Goal: Information Seeking & Learning: Learn about a topic

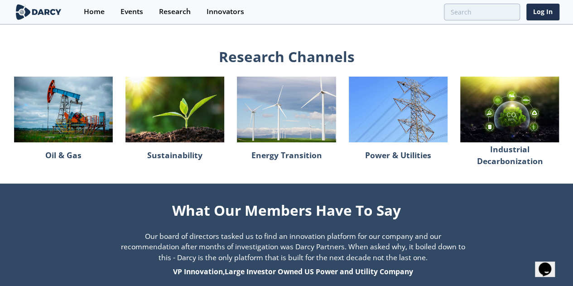
scroll to position [770, 0]
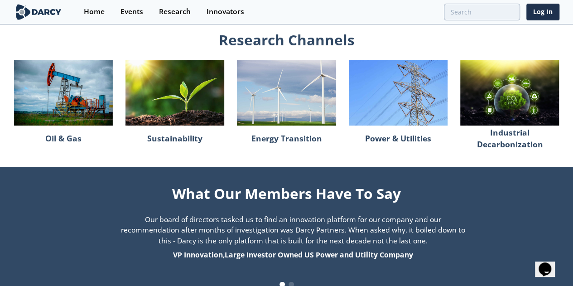
click at [285, 148] on p "Energy Transition" at bounding box center [286, 138] width 71 height 19
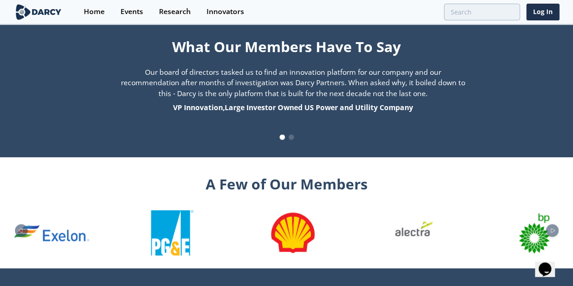
scroll to position [917, 0]
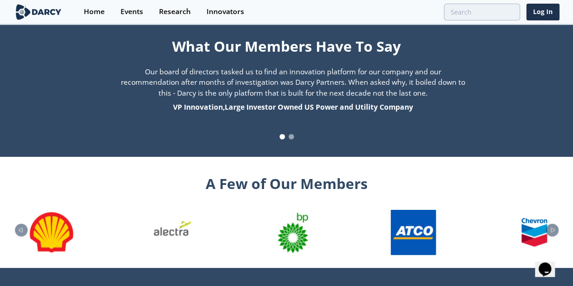
click at [291, 140] on span at bounding box center [291, 136] width 5 height 5
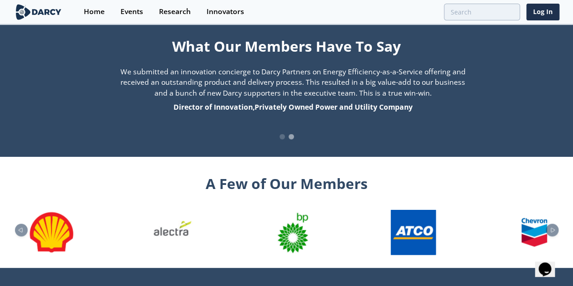
scroll to position [1012, 0]
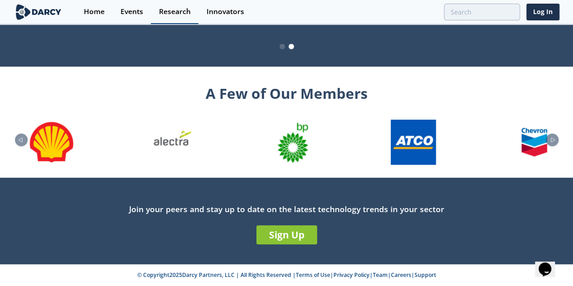
click at [166, 17] on link "Research" at bounding box center [175, 12] width 48 height 24
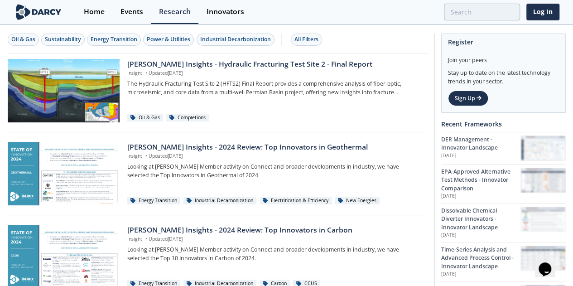
click at [45, 15] on img at bounding box center [38, 12] width 49 height 16
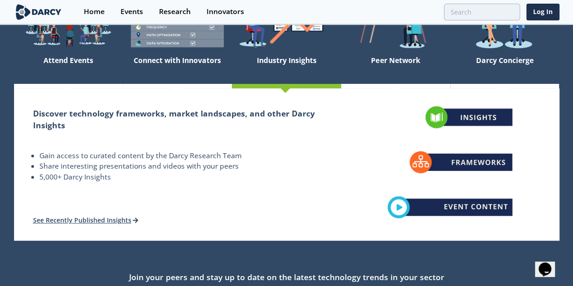
scroll to position [115, 0]
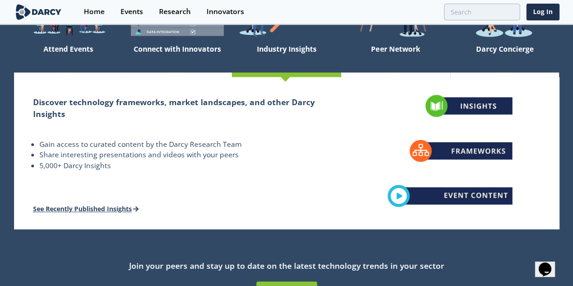
click at [111, 208] on link "See Recently Published Insights" at bounding box center [86, 208] width 106 height 9
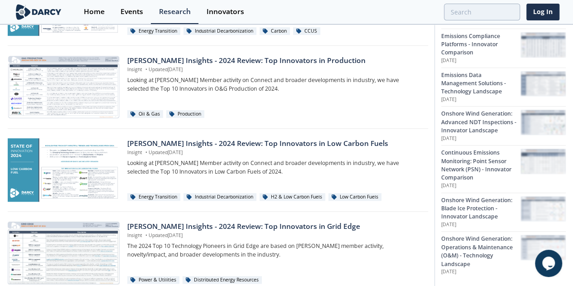
scroll to position [253, 0]
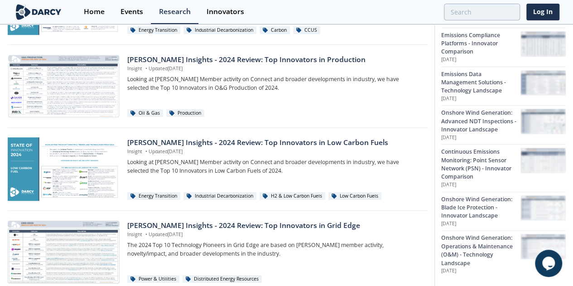
click at [329, 153] on p "Insight • Updated Feb 4, 2025" at bounding box center [274, 151] width 294 height 7
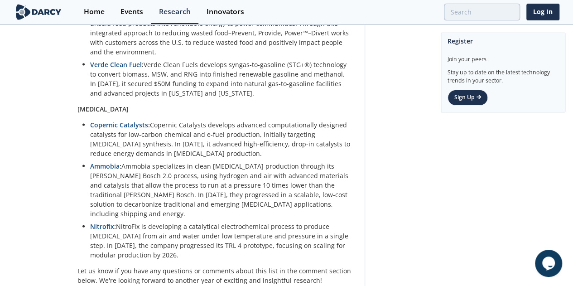
scroll to position [914, 0]
